Goal: Navigation & Orientation: Find specific page/section

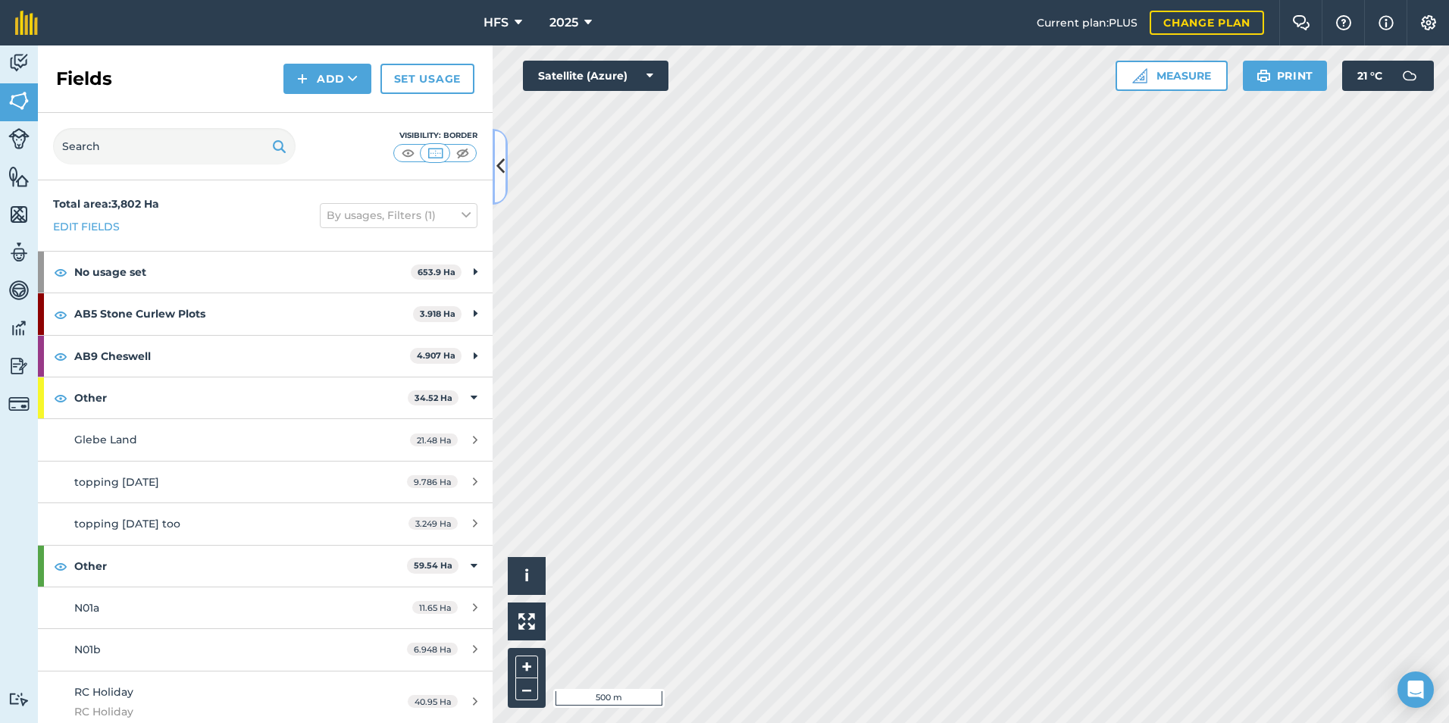
click at [499, 160] on icon at bounding box center [500, 166] width 8 height 27
